Goal: Transaction & Acquisition: Purchase product/service

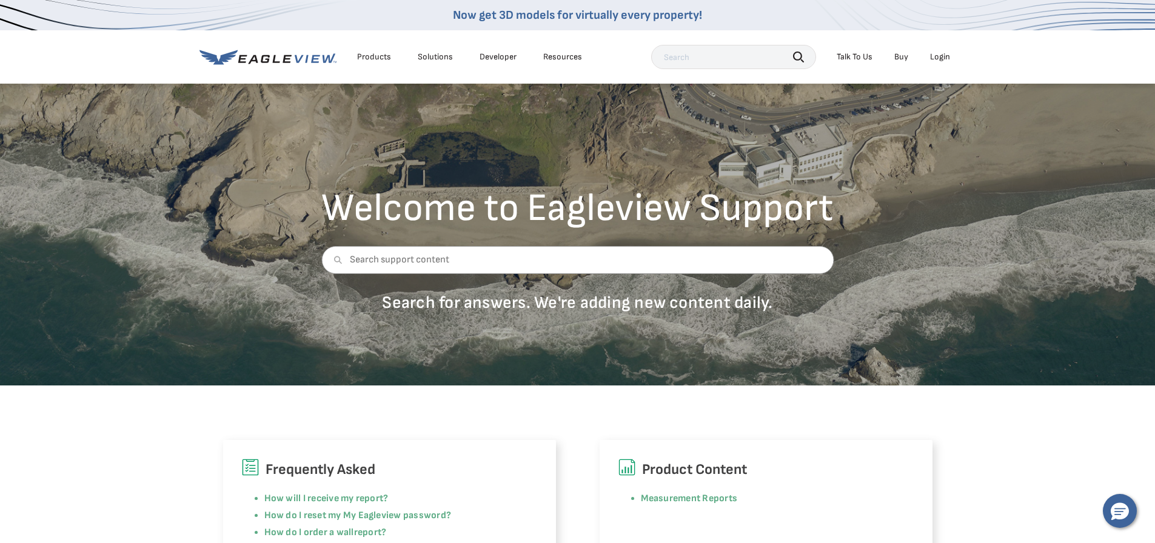
click at [942, 52] on div "Login" at bounding box center [940, 57] width 20 height 11
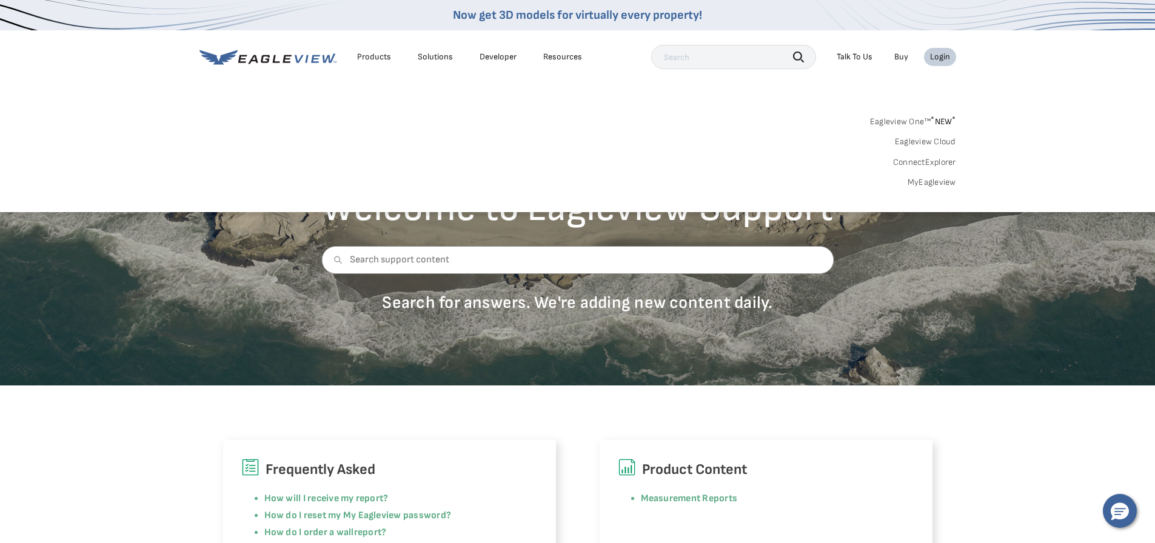
click at [940, 182] on link "MyEagleview" at bounding box center [931, 182] width 48 height 11
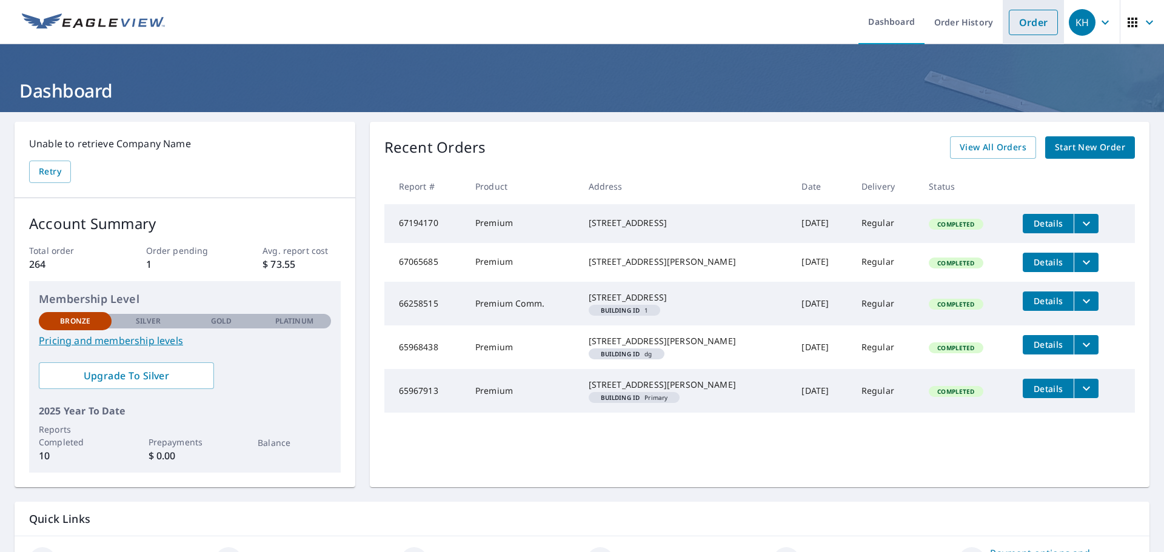
click at [1027, 23] on link "Order" at bounding box center [1032, 22] width 49 height 25
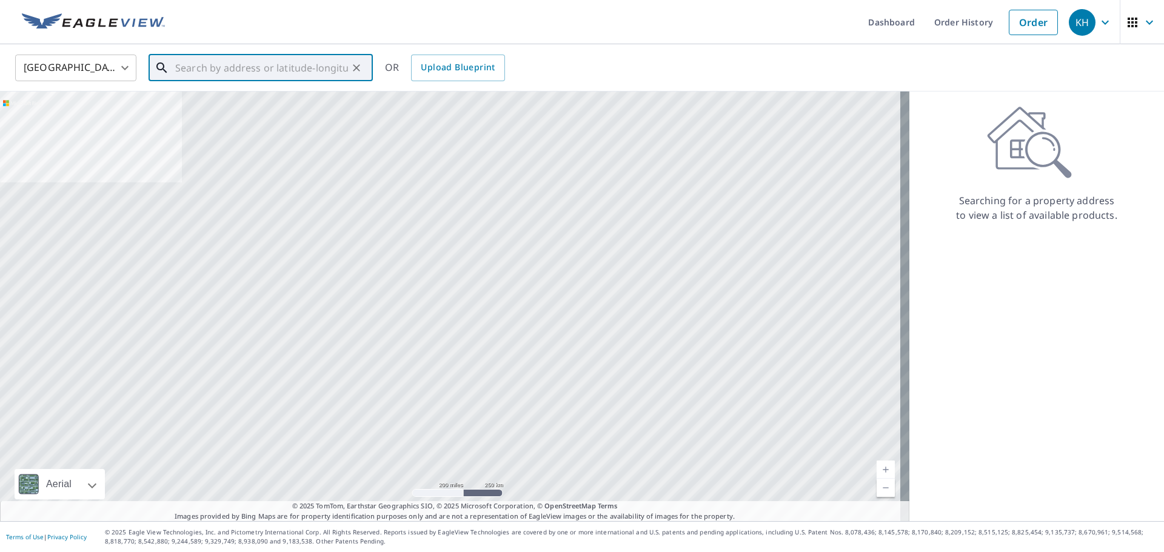
click at [208, 67] on input "text" at bounding box center [261, 68] width 173 height 34
paste input "[STREET_ADDRESS]"
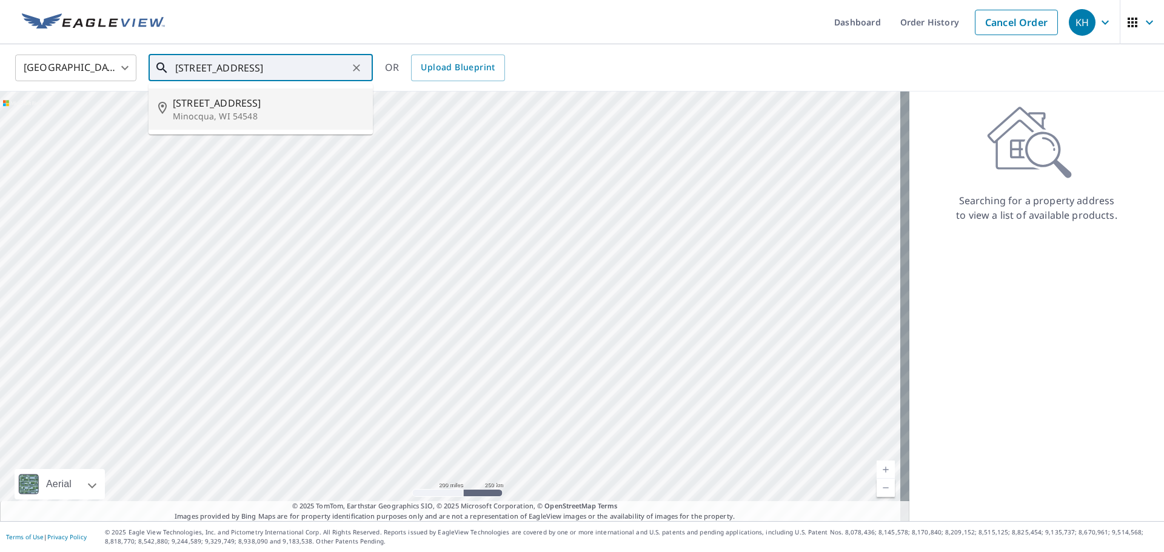
click at [246, 118] on p "Minocqua, WI 54548" at bounding box center [268, 116] width 190 height 12
type input "[STREET_ADDRESS]"
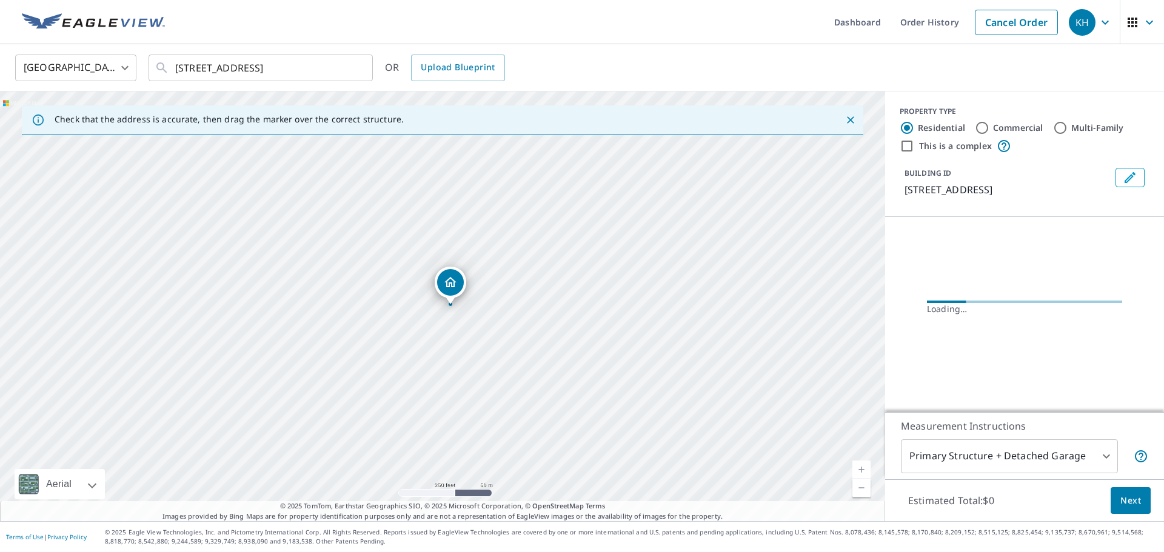
scroll to position [0, 0]
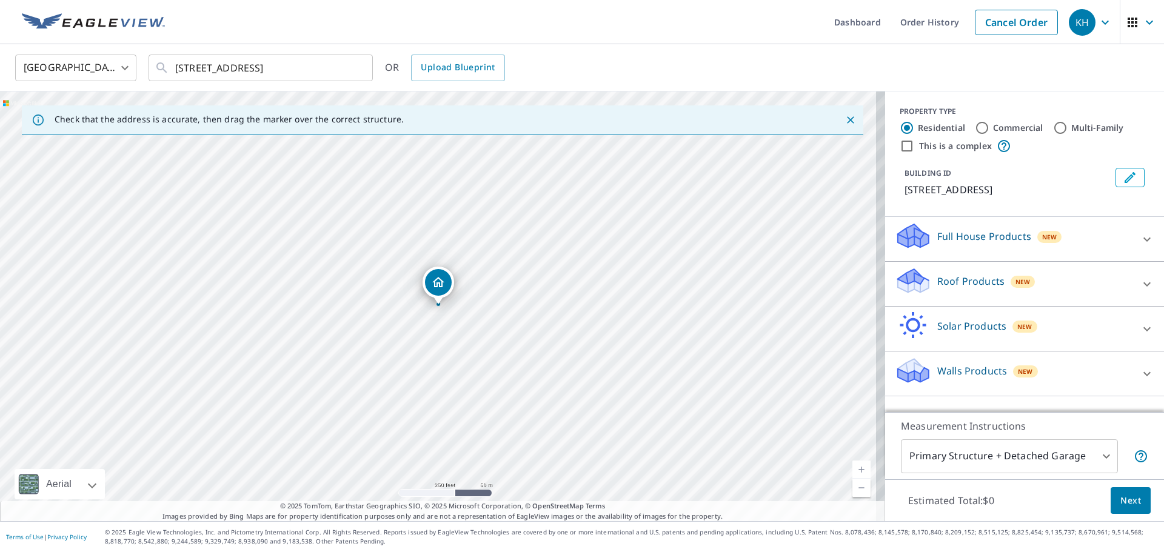
click at [852, 468] on link "Current Level 17, Zoom In" at bounding box center [861, 470] width 18 height 18
click at [852, 468] on link "Current Level 18, Zoom In" at bounding box center [861, 470] width 18 height 18
click at [852, 468] on link "Current Level 19, Zoom In" at bounding box center [861, 470] width 18 height 18
click at [1139, 281] on icon at bounding box center [1146, 284] width 15 height 15
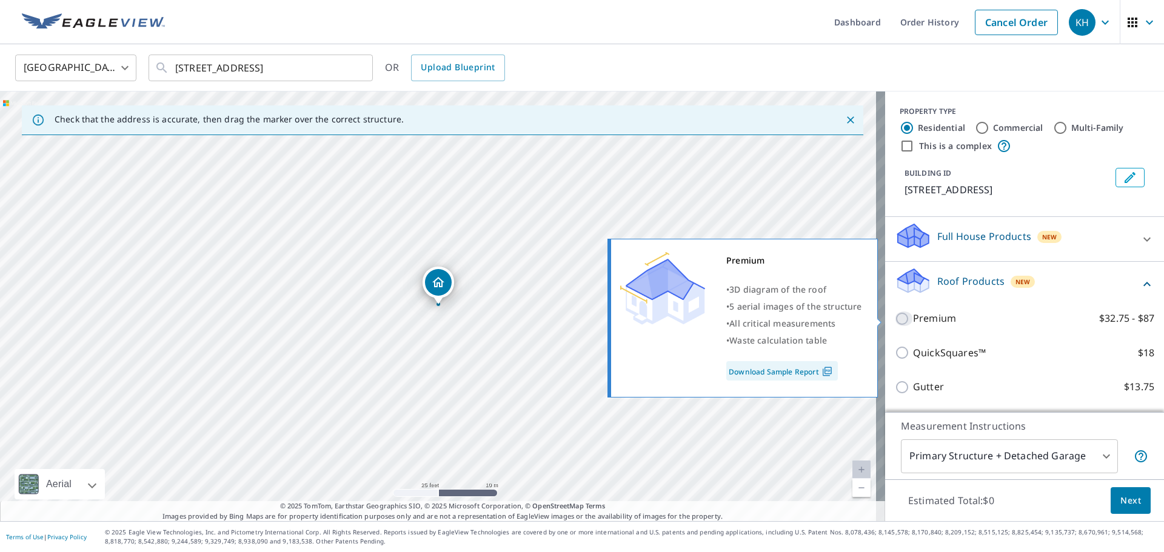
click at [895, 313] on input "Premium $32.75 - $87" at bounding box center [904, 319] width 18 height 15
checkbox input "true"
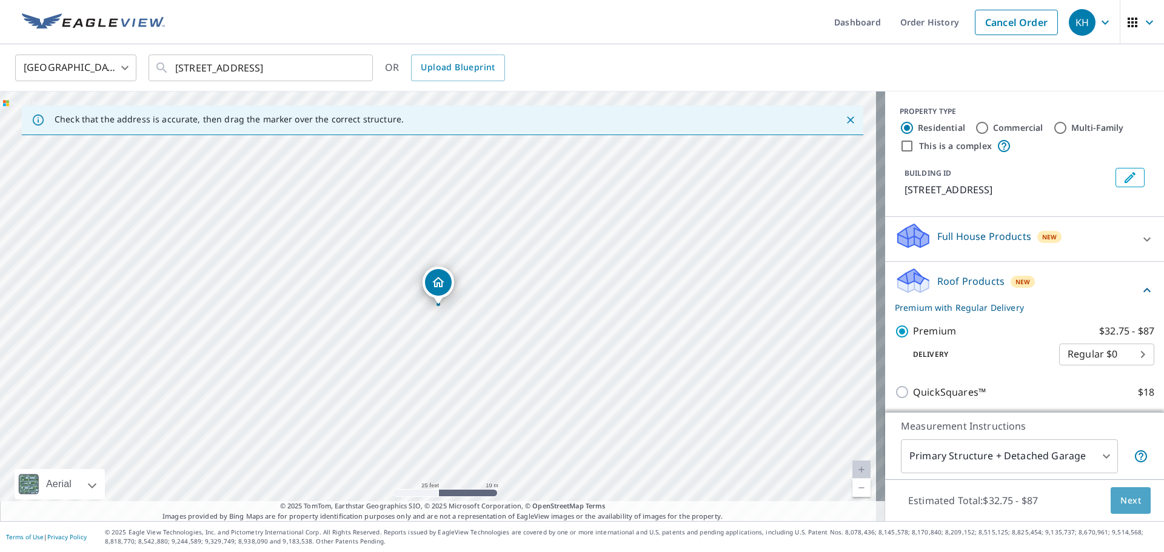
click at [1120, 499] on span "Next" at bounding box center [1130, 500] width 21 height 15
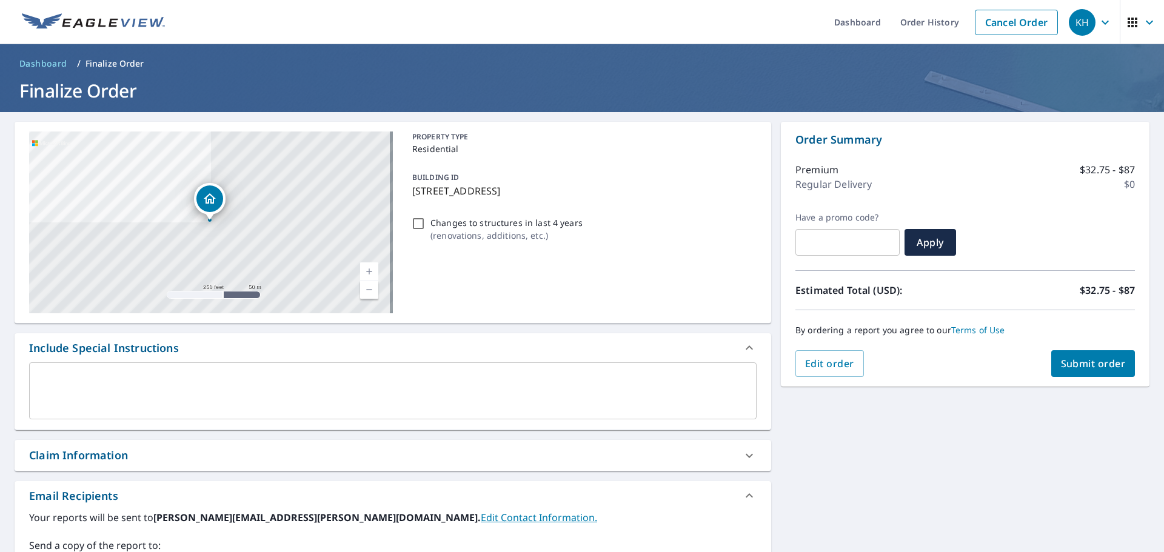
click at [1074, 364] on span "Submit order" at bounding box center [1093, 363] width 65 height 13
